Goal: Task Accomplishment & Management: Use online tool/utility

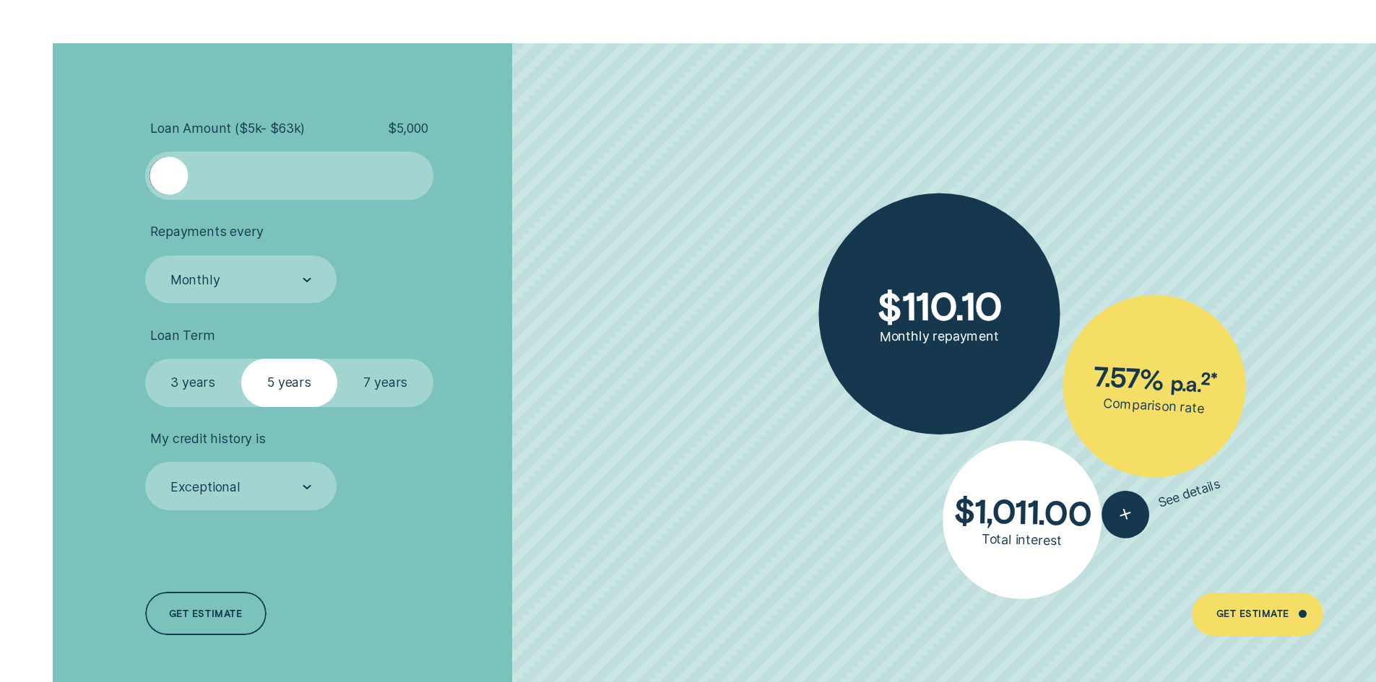
scroll to position [3322, 0]
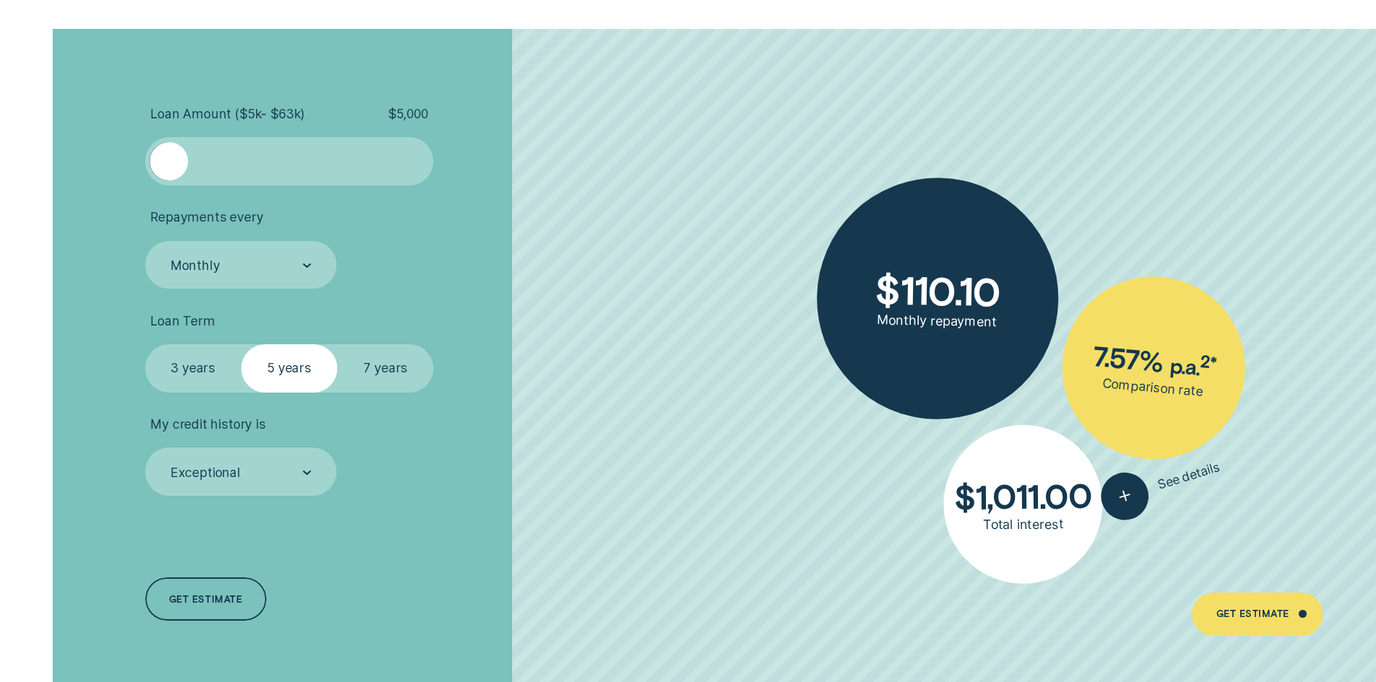
click at [194, 282] on div "Monthly" at bounding box center [241, 265] width 192 height 48
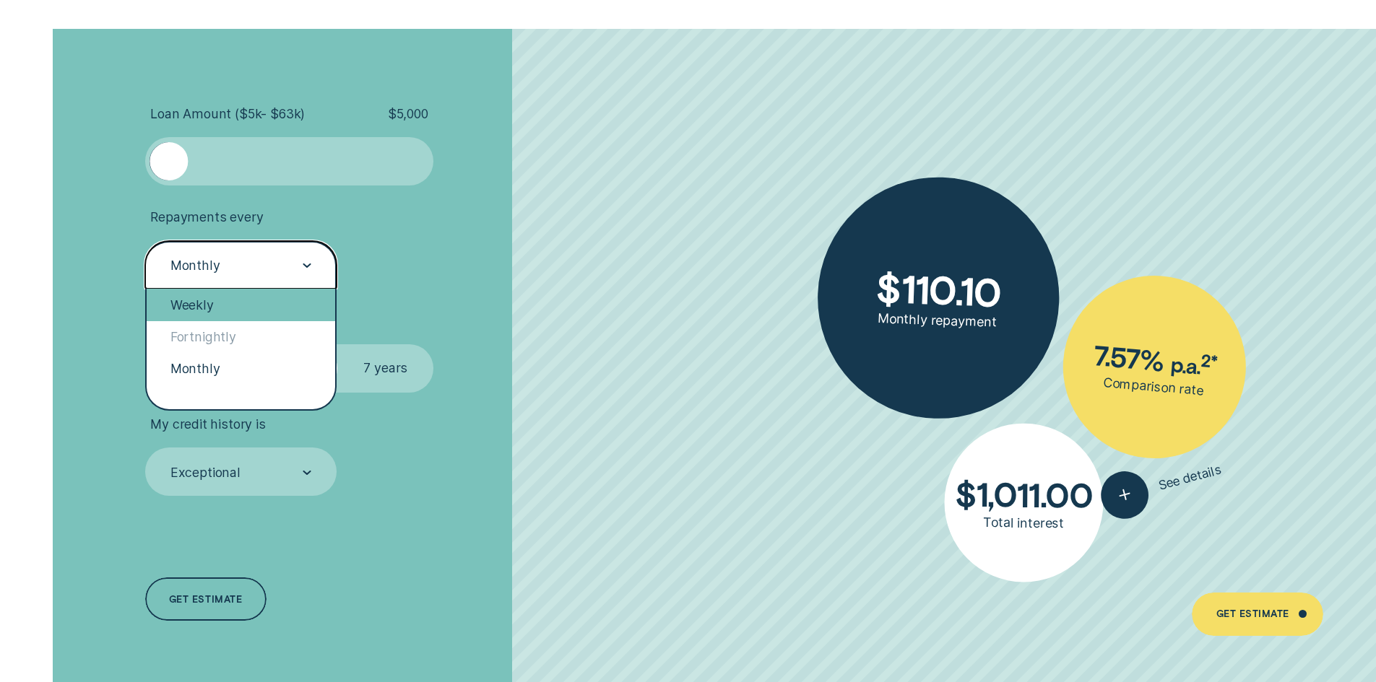
click at [196, 310] on div "Weekly" at bounding box center [241, 305] width 189 height 32
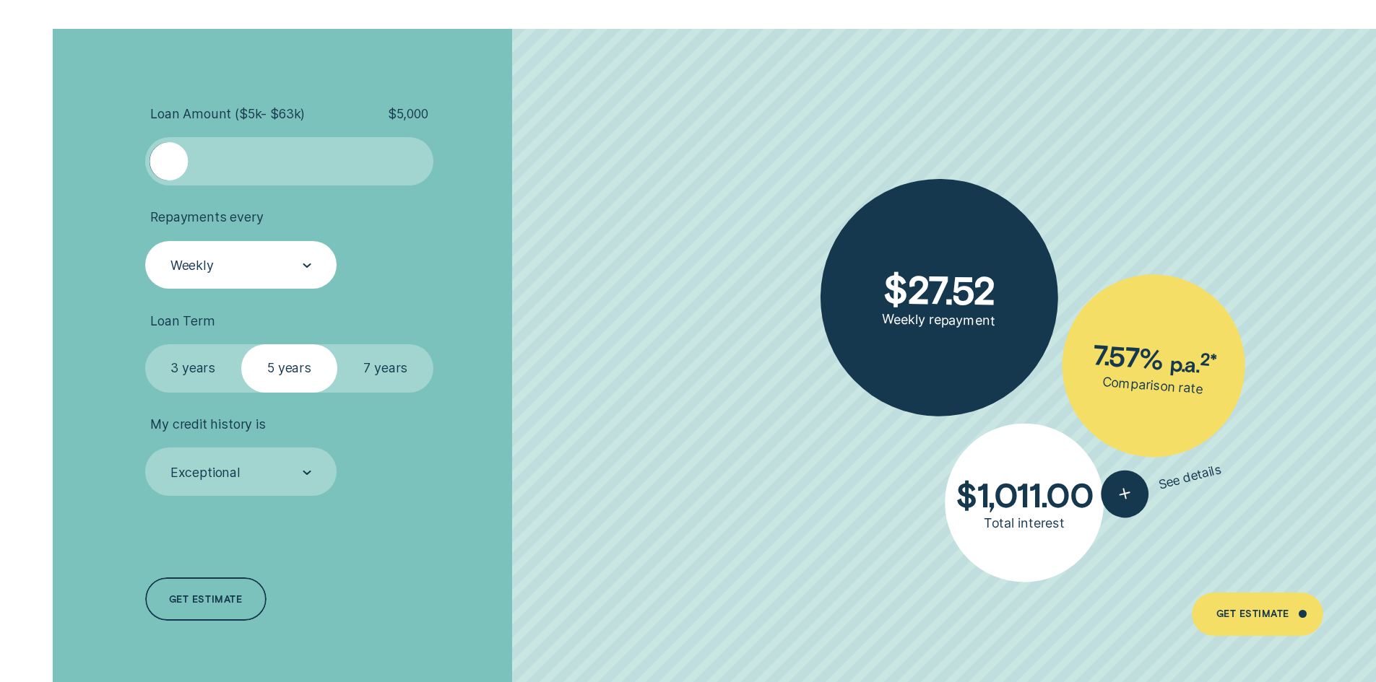
click at [193, 359] on label "3 years" at bounding box center [193, 368] width 96 height 48
click at [145, 344] on input "3 years" at bounding box center [145, 344] width 0 height 0
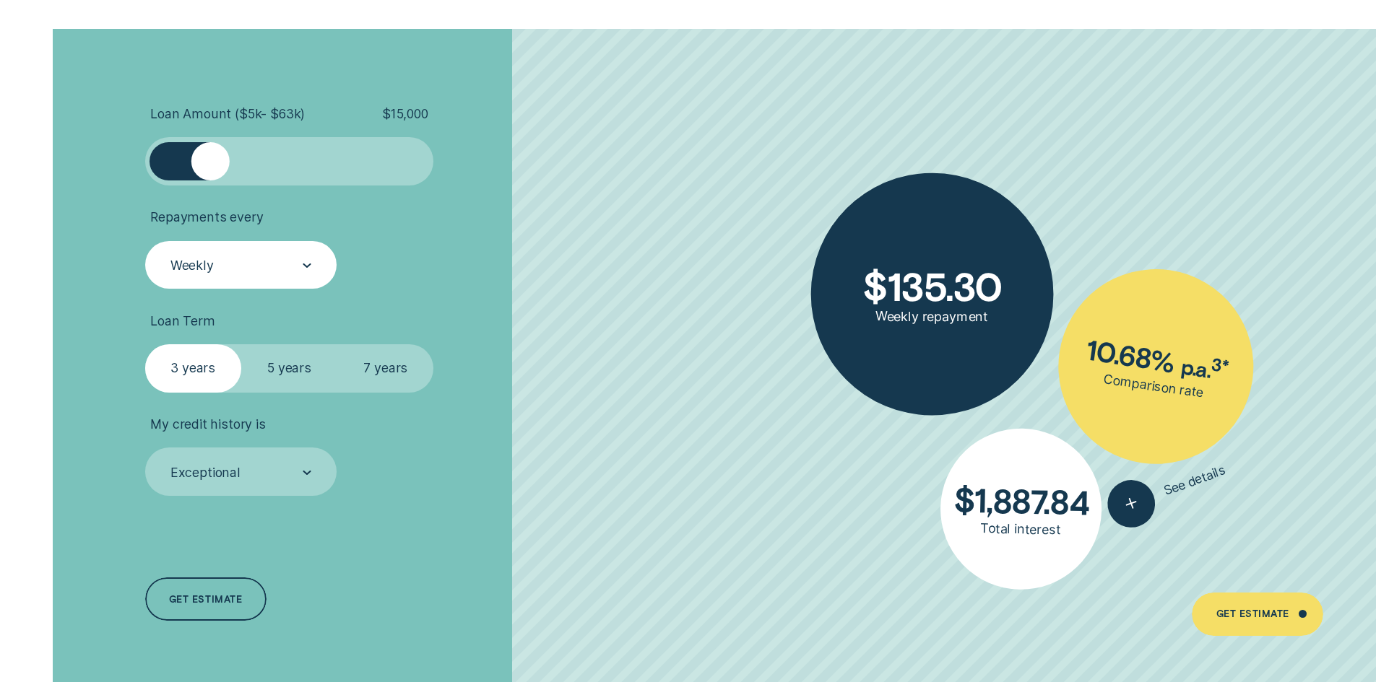
drag, startPoint x: 162, startPoint y: 163, endPoint x: 211, endPoint y: 166, distance: 49.2
click at [211, 166] on div at bounding box center [210, 161] width 38 height 38
click at [272, 371] on label "5 years" at bounding box center [289, 368] width 96 height 48
click at [241, 344] on input "5 years" at bounding box center [241, 344] width 0 height 0
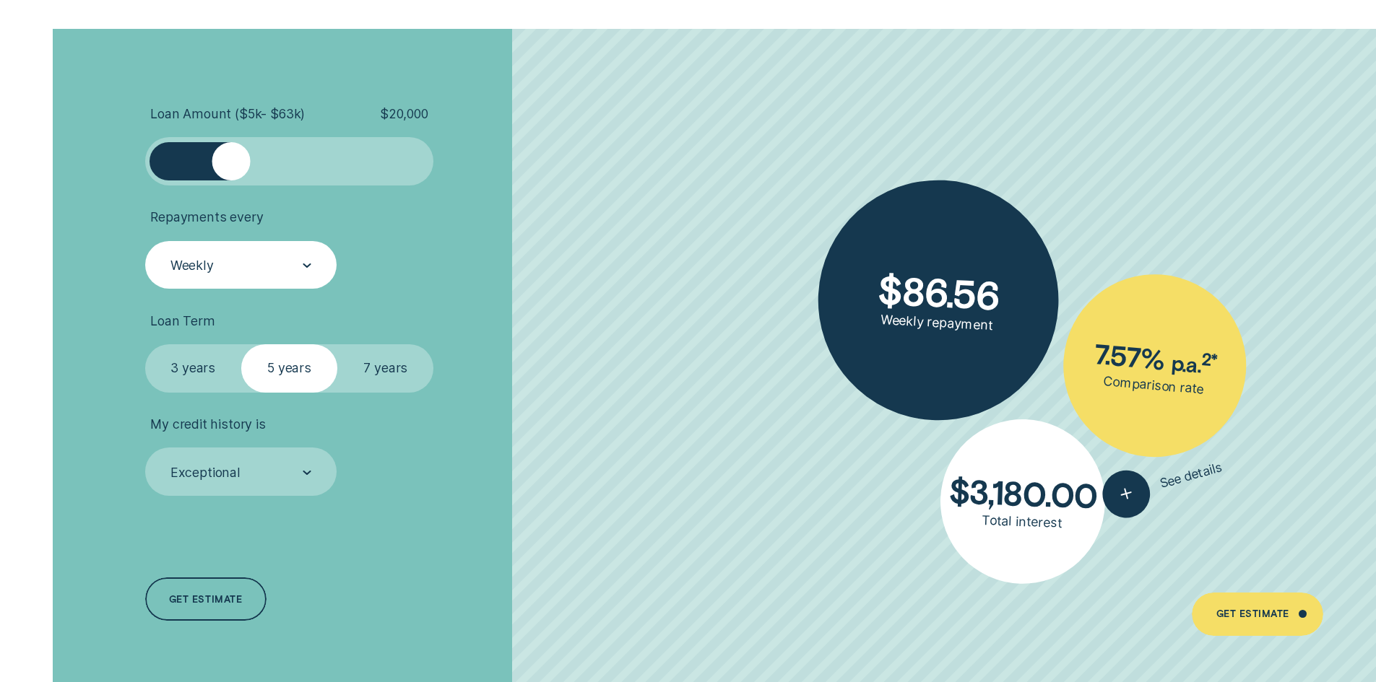
drag, startPoint x: 212, startPoint y: 162, endPoint x: 230, endPoint y: 159, distance: 19.0
click at [230, 159] on div at bounding box center [231, 161] width 38 height 38
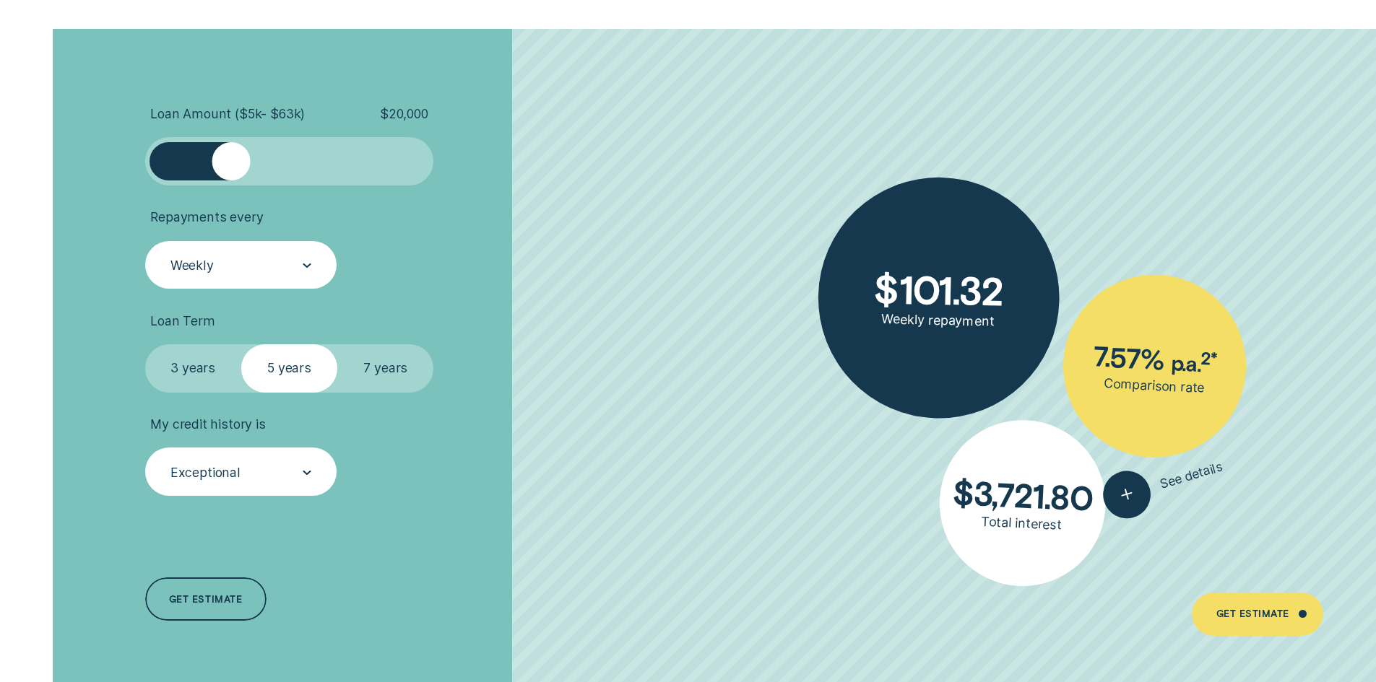
click at [201, 475] on div "Exceptional" at bounding box center [205, 473] width 70 height 16
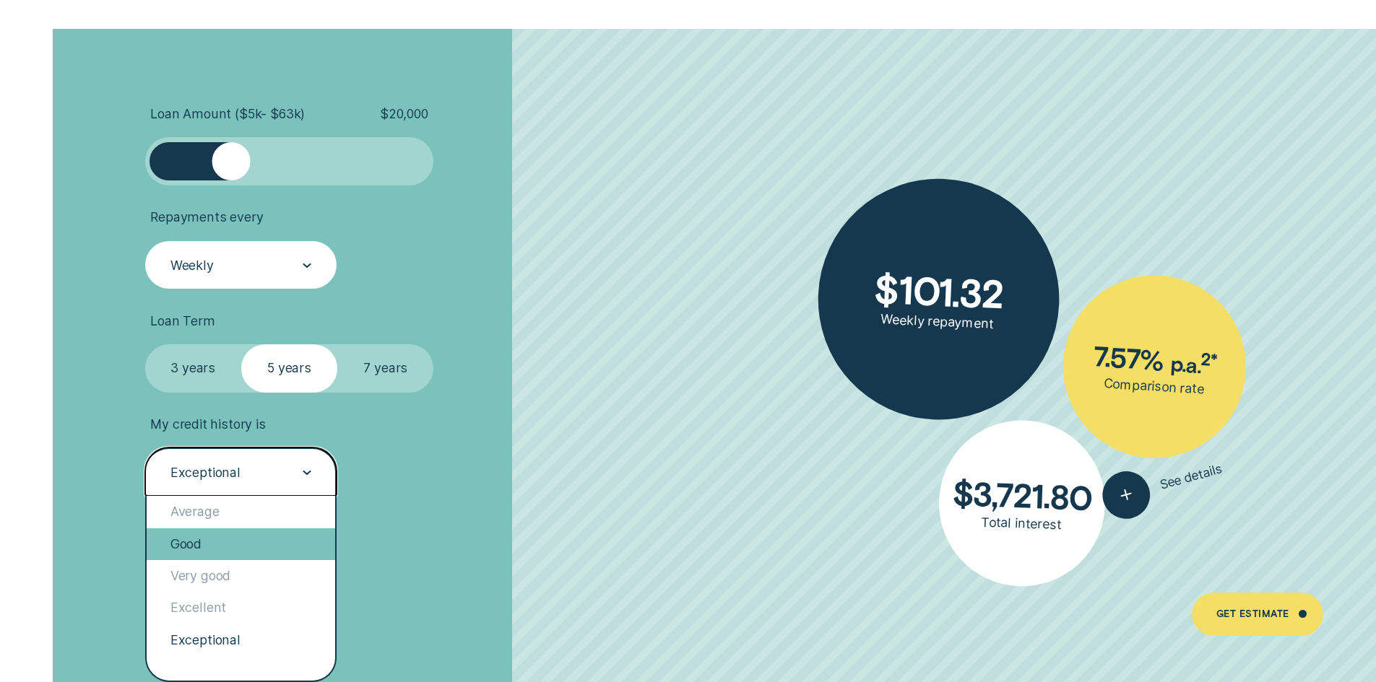
click at [195, 550] on div "Good" at bounding box center [241, 545] width 189 height 32
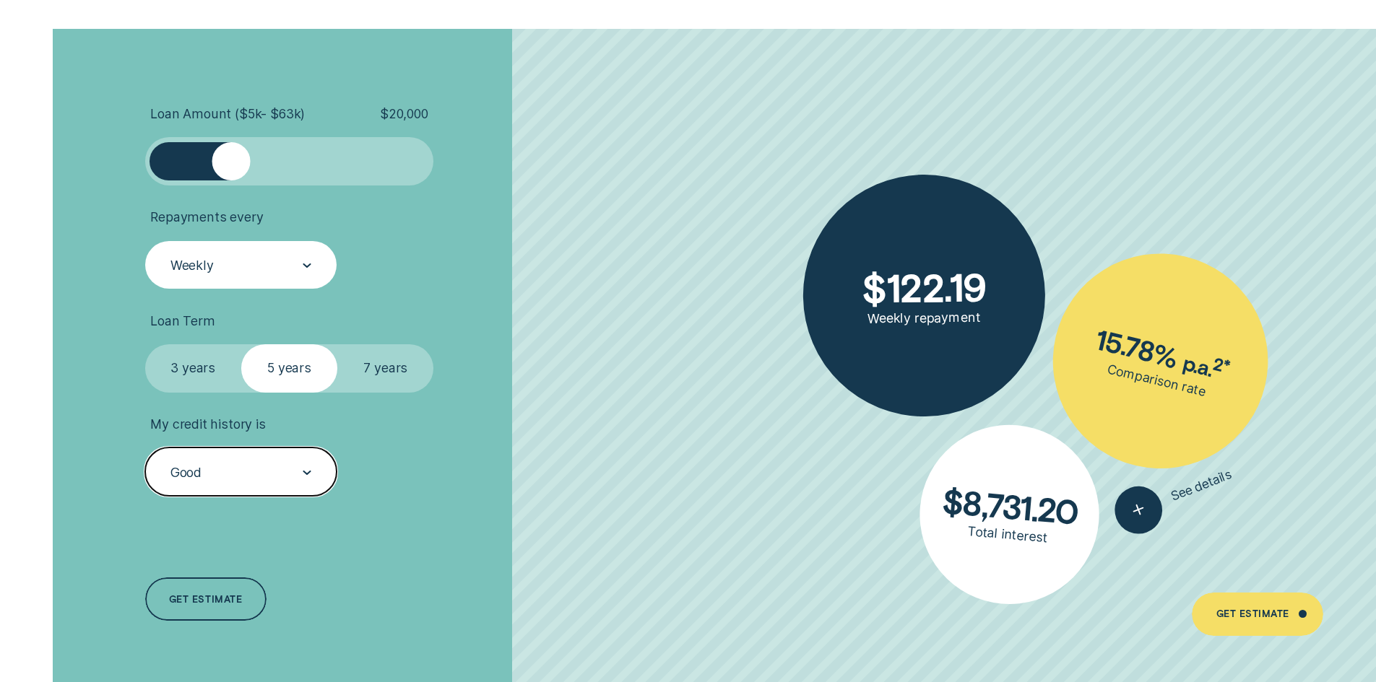
click at [207, 472] on div "Good" at bounding box center [240, 473] width 142 height 18
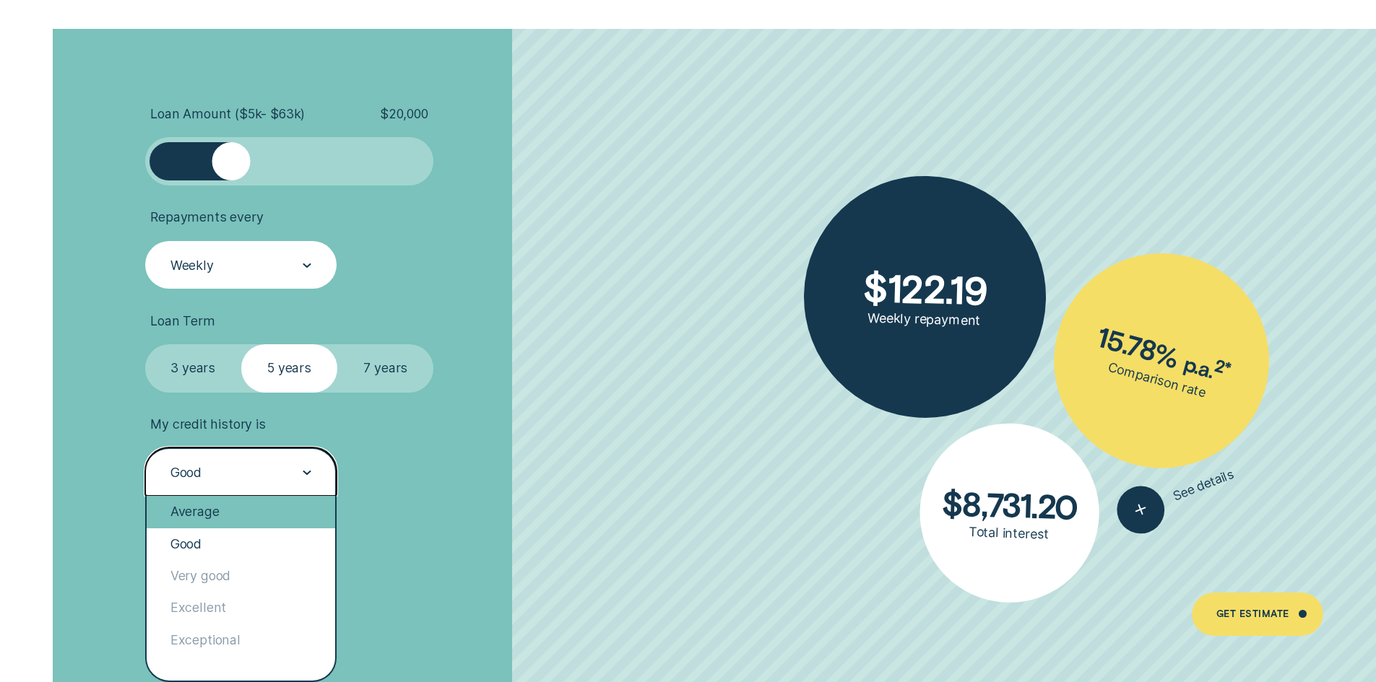
click at [200, 518] on div "Average" at bounding box center [241, 512] width 189 height 32
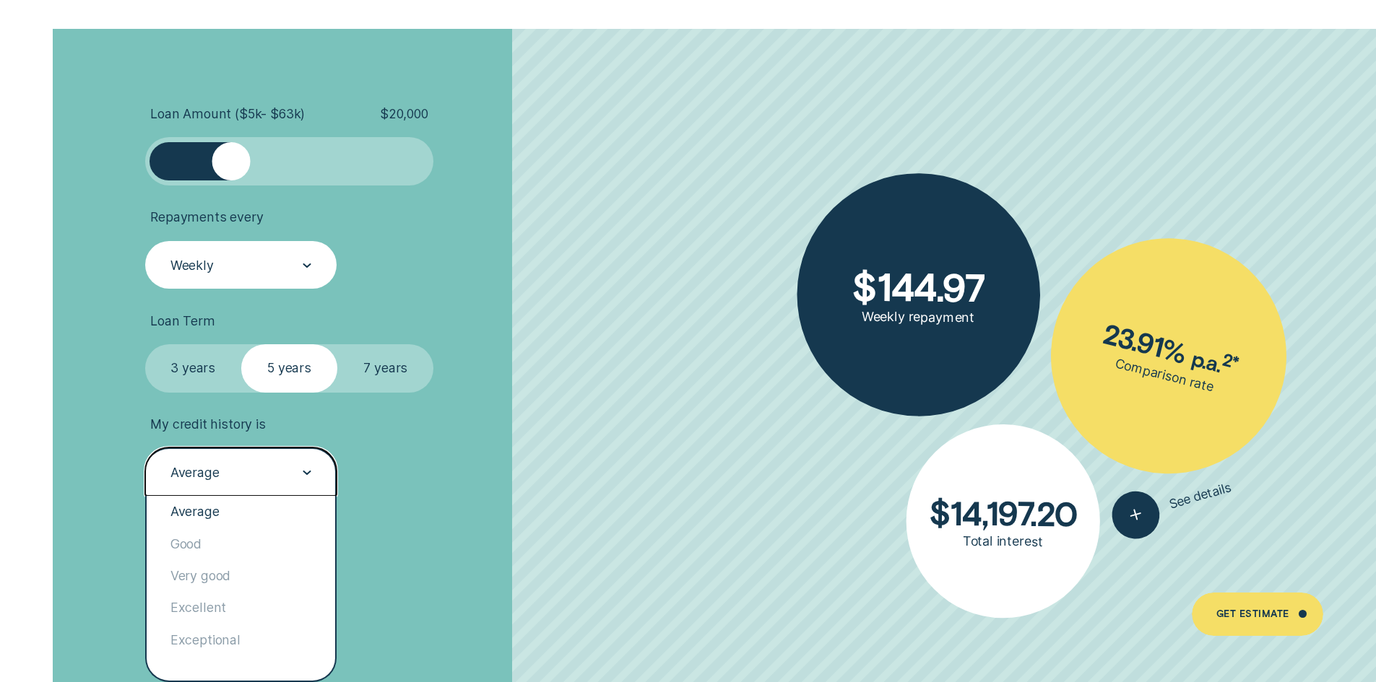
click at [202, 480] on div "Average" at bounding box center [194, 473] width 49 height 16
click at [196, 537] on div "Good" at bounding box center [241, 545] width 189 height 32
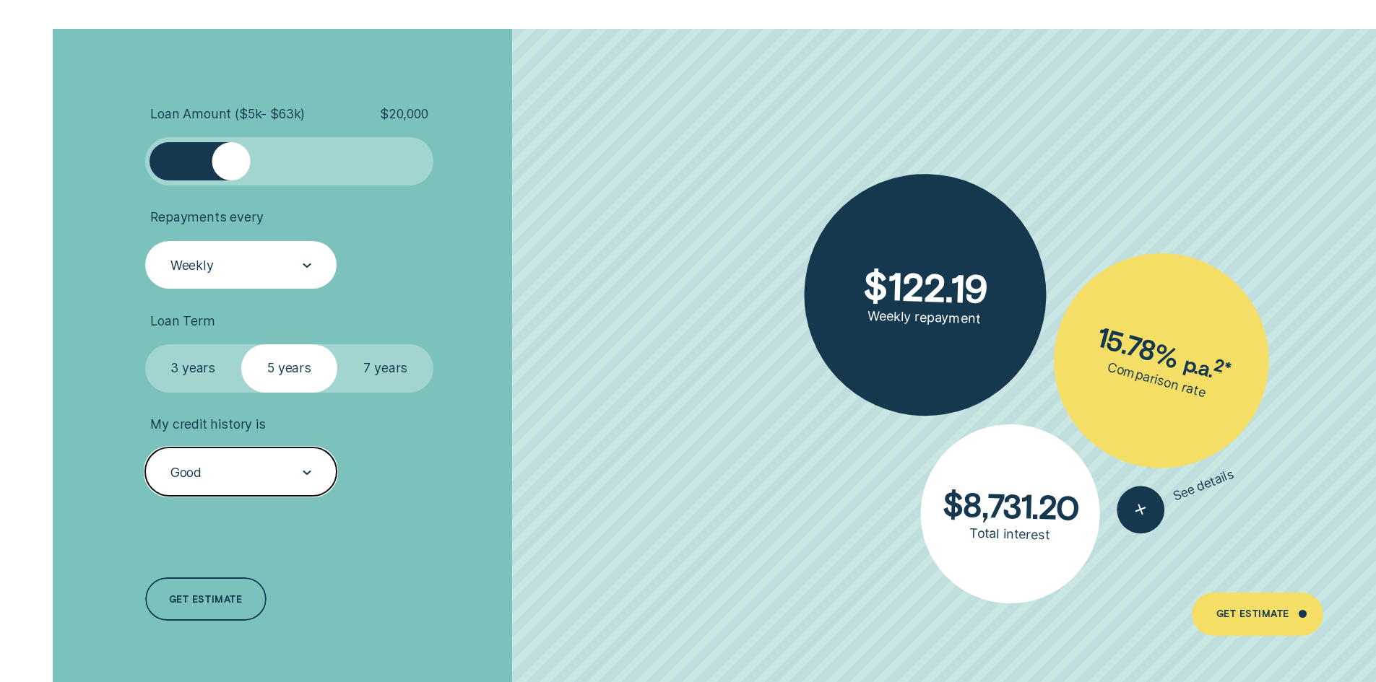
click at [213, 476] on div "Good" at bounding box center [240, 473] width 142 height 18
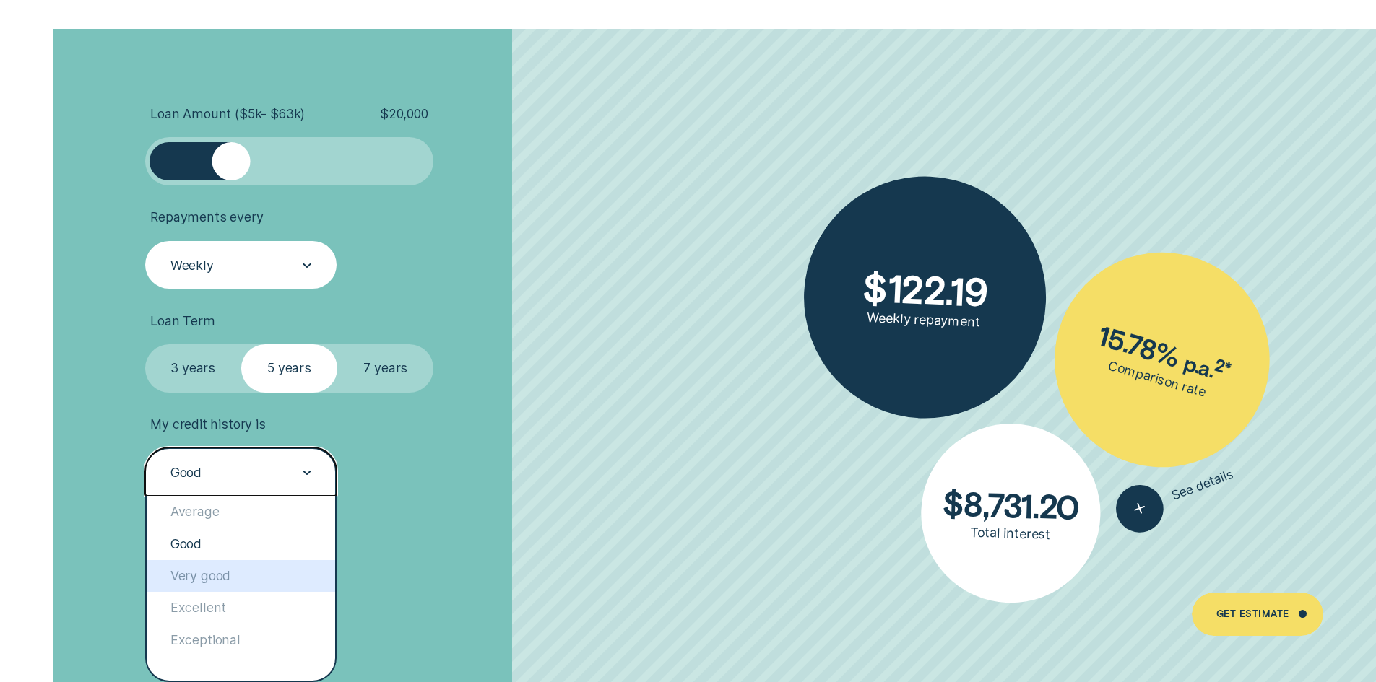
click at [205, 578] on div "Very good" at bounding box center [241, 576] width 189 height 32
